Goal: Communication & Community: Share content

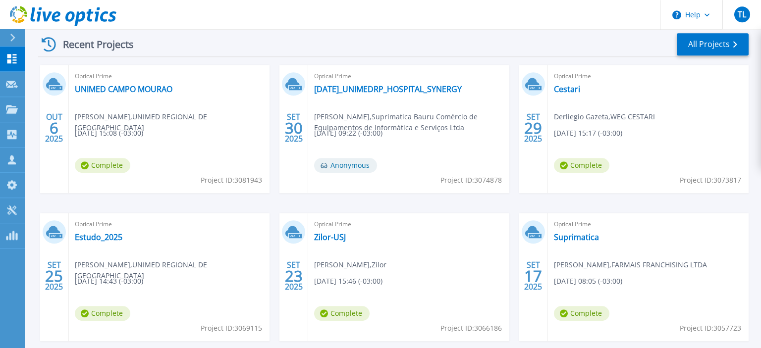
scroll to position [200, 0]
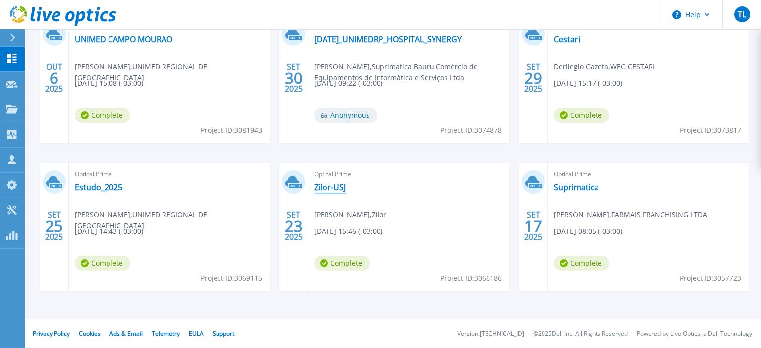
click at [330, 184] on link "Zilor-USJ" at bounding box center [330, 187] width 32 height 10
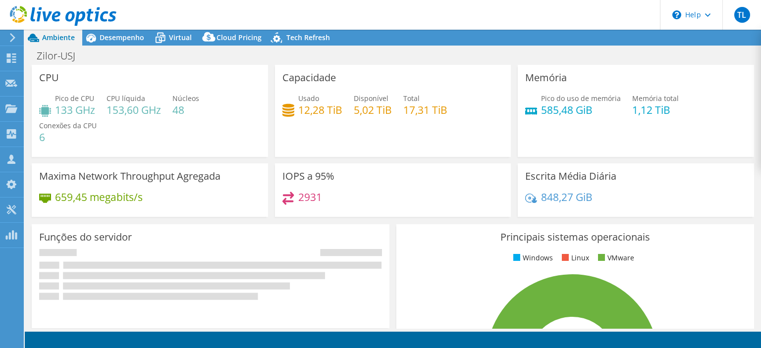
select select "USD"
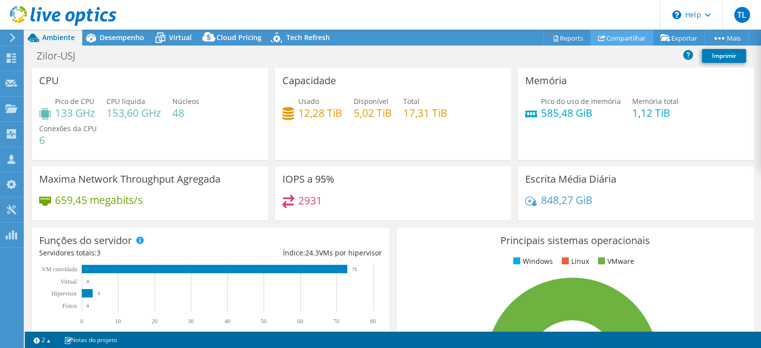
click at [625, 40] on link "Compartilhar" at bounding box center [622, 37] width 63 height 15
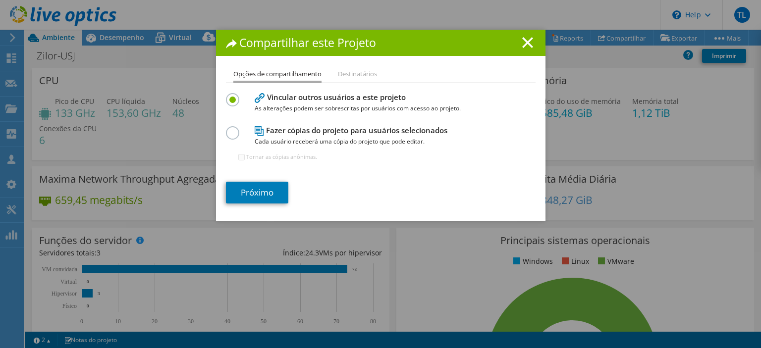
click at [363, 66] on div "Compartilhar este Projeto Opções de compartilhamento Destinatários Vincular out…" at bounding box center [380, 125] width 329 height 191
click at [362, 71] on li "Destinatários" at bounding box center [357, 74] width 39 height 12
click at [361, 75] on li "Destinatários" at bounding box center [357, 74] width 39 height 12
click at [272, 187] on link "Próximo" at bounding box center [257, 193] width 62 height 22
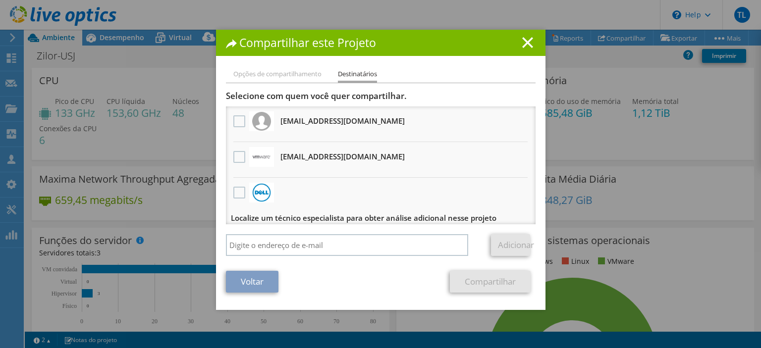
scroll to position [6, 0]
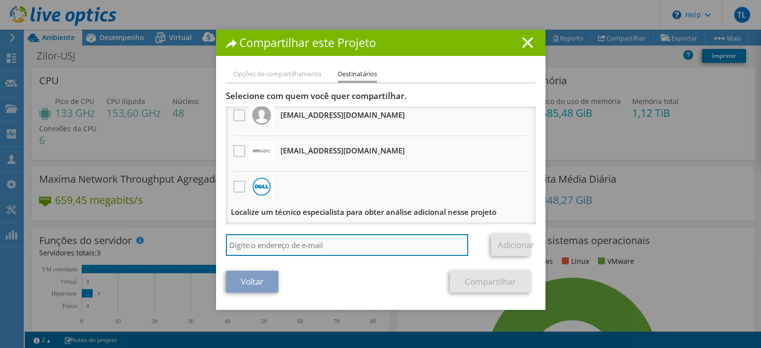
click at [298, 241] on input "search" at bounding box center [347, 245] width 243 height 22
click at [294, 245] on input "search" at bounding box center [347, 245] width 243 height 22
type input "lucas.silva@suprimatica.com.br"
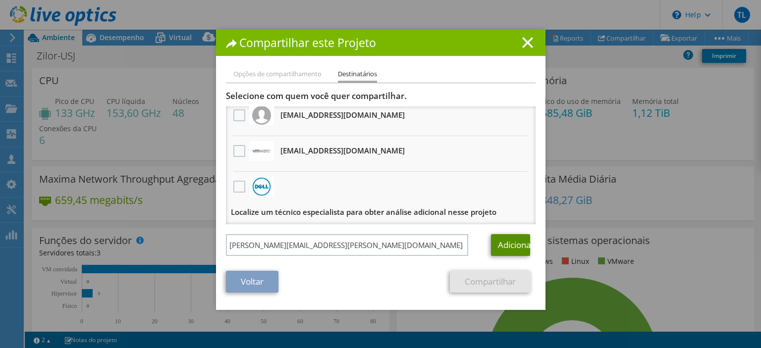
click at [508, 249] on link "Adicionar" at bounding box center [510, 245] width 39 height 22
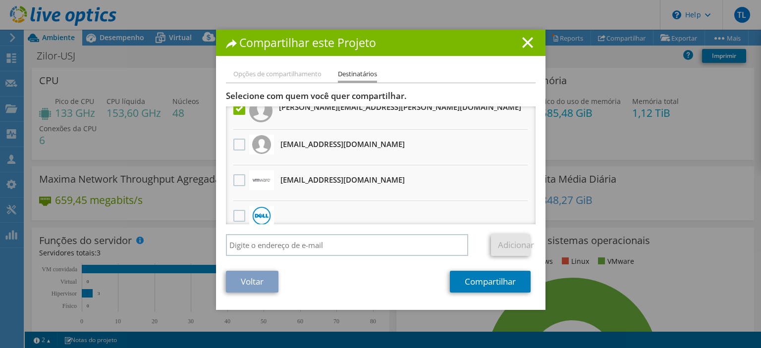
scroll to position [0, 0]
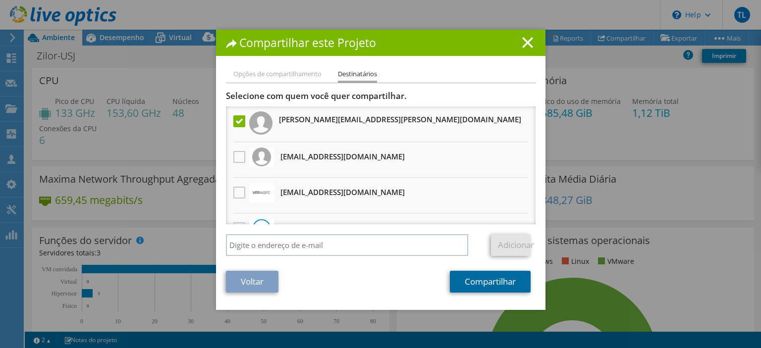
click at [480, 279] on link "Compartilhar" at bounding box center [490, 282] width 81 height 22
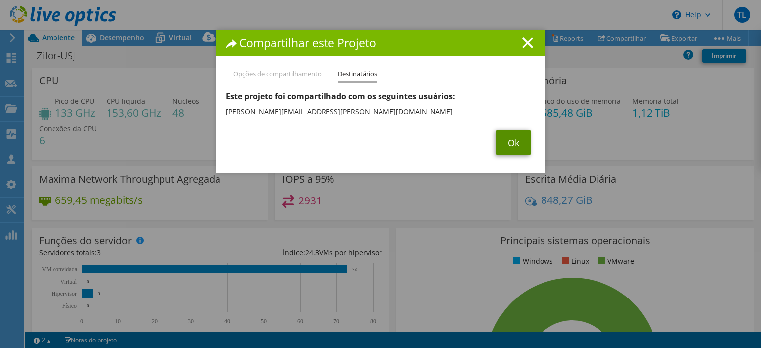
click at [514, 141] on link "Ok" at bounding box center [513, 143] width 34 height 26
